Goal: Information Seeking & Learning: Check status

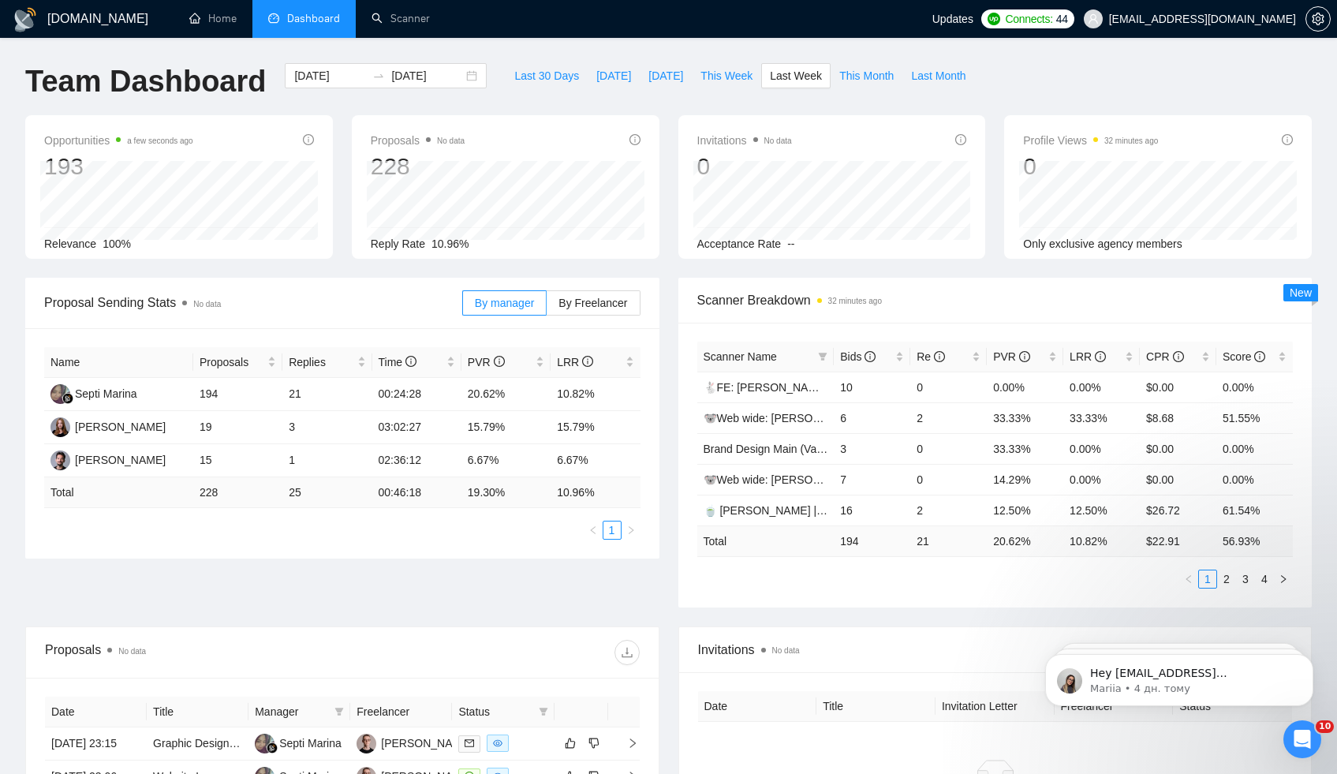
click at [845, 542] on td "194" at bounding box center [872, 540] width 76 height 31
copy td "194"
click at [998, 542] on td "20.62 %" at bounding box center [1025, 540] width 76 height 31
drag, startPoint x: 998, startPoint y: 542, endPoint x: 1024, endPoint y: 542, distance: 26.0
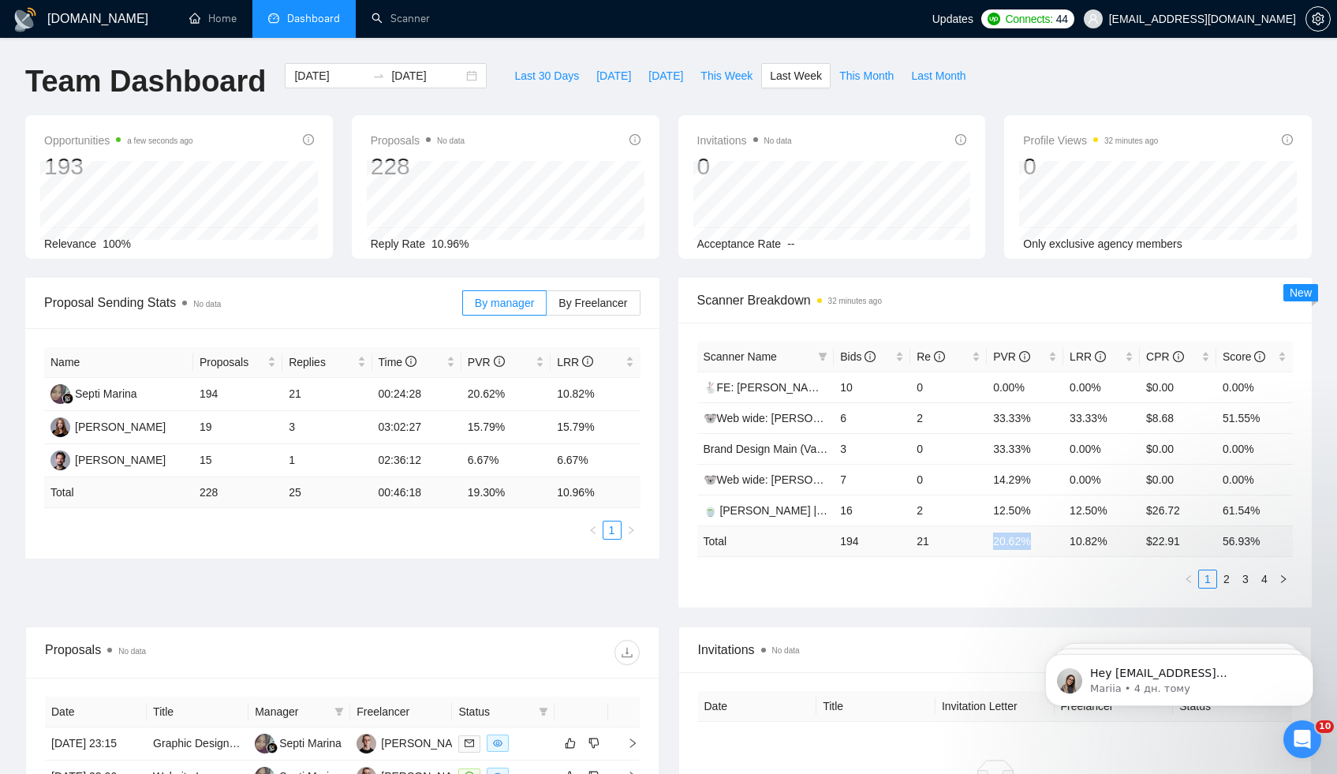
click at [1024, 542] on td "20.62 %" at bounding box center [1025, 540] width 76 height 31
copy td "20.62 %"
click at [1074, 543] on td "10.82 %" at bounding box center [1101, 540] width 76 height 31
drag, startPoint x: 1074, startPoint y: 543, endPoint x: 1099, endPoint y: 540, distance: 25.3
click at [1099, 540] on td "10.82 %" at bounding box center [1101, 540] width 76 height 31
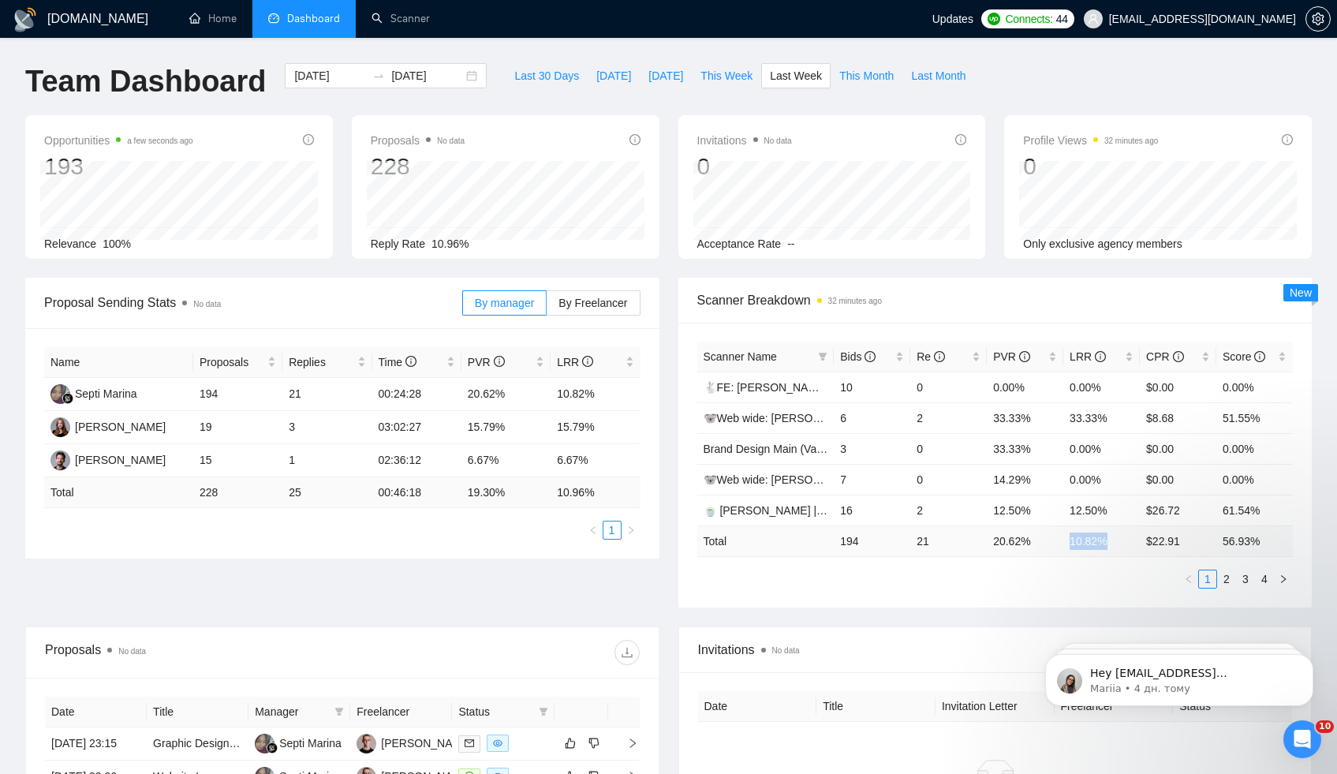
copy td "10.82 %"
click at [921, 543] on td "21" at bounding box center [948, 540] width 76 height 31
copy td "21"
